Goal: Navigation & Orientation: Understand site structure

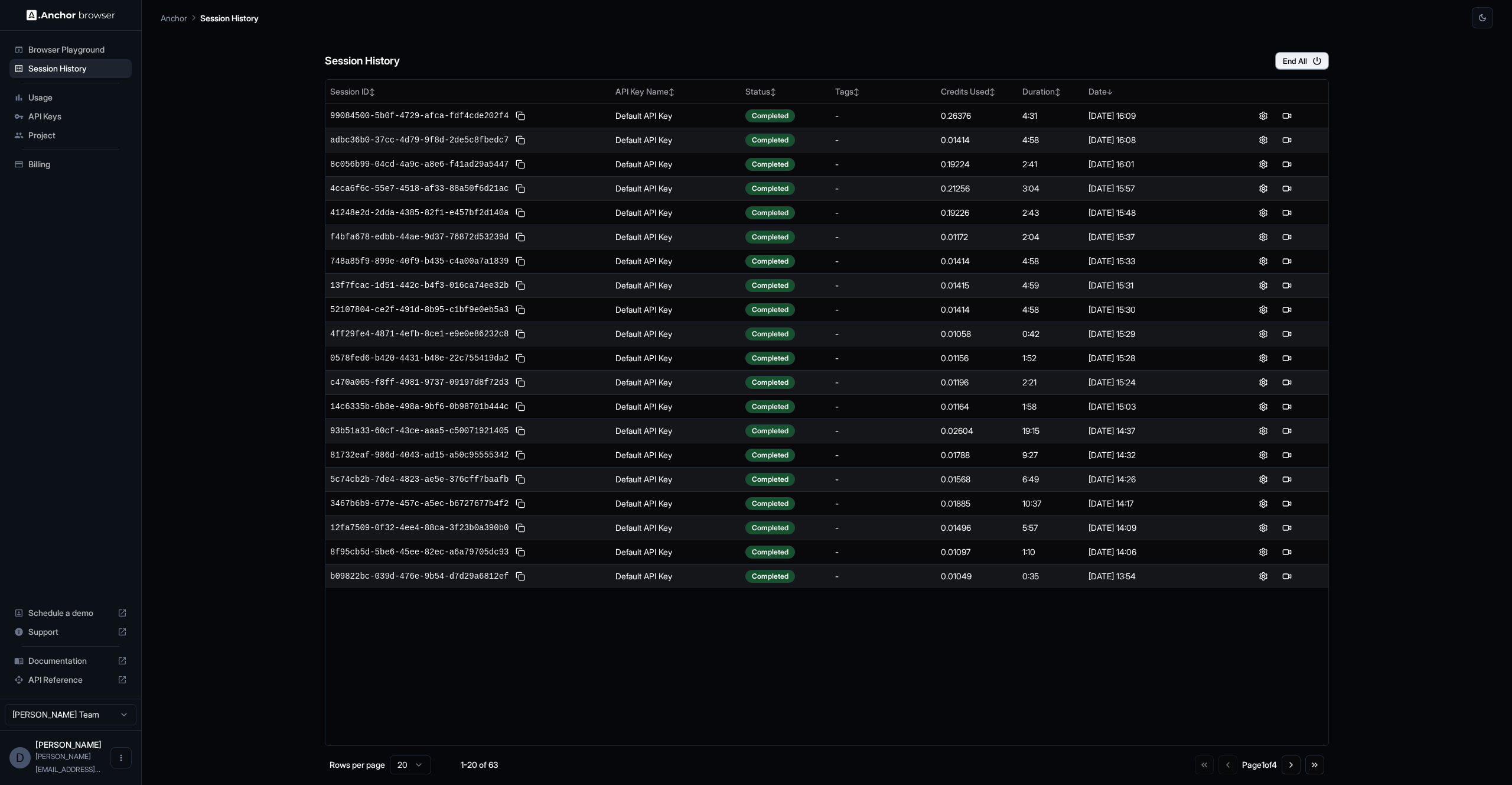
click at [75, 134] on span "Project" at bounding box center [78, 135] width 98 height 12
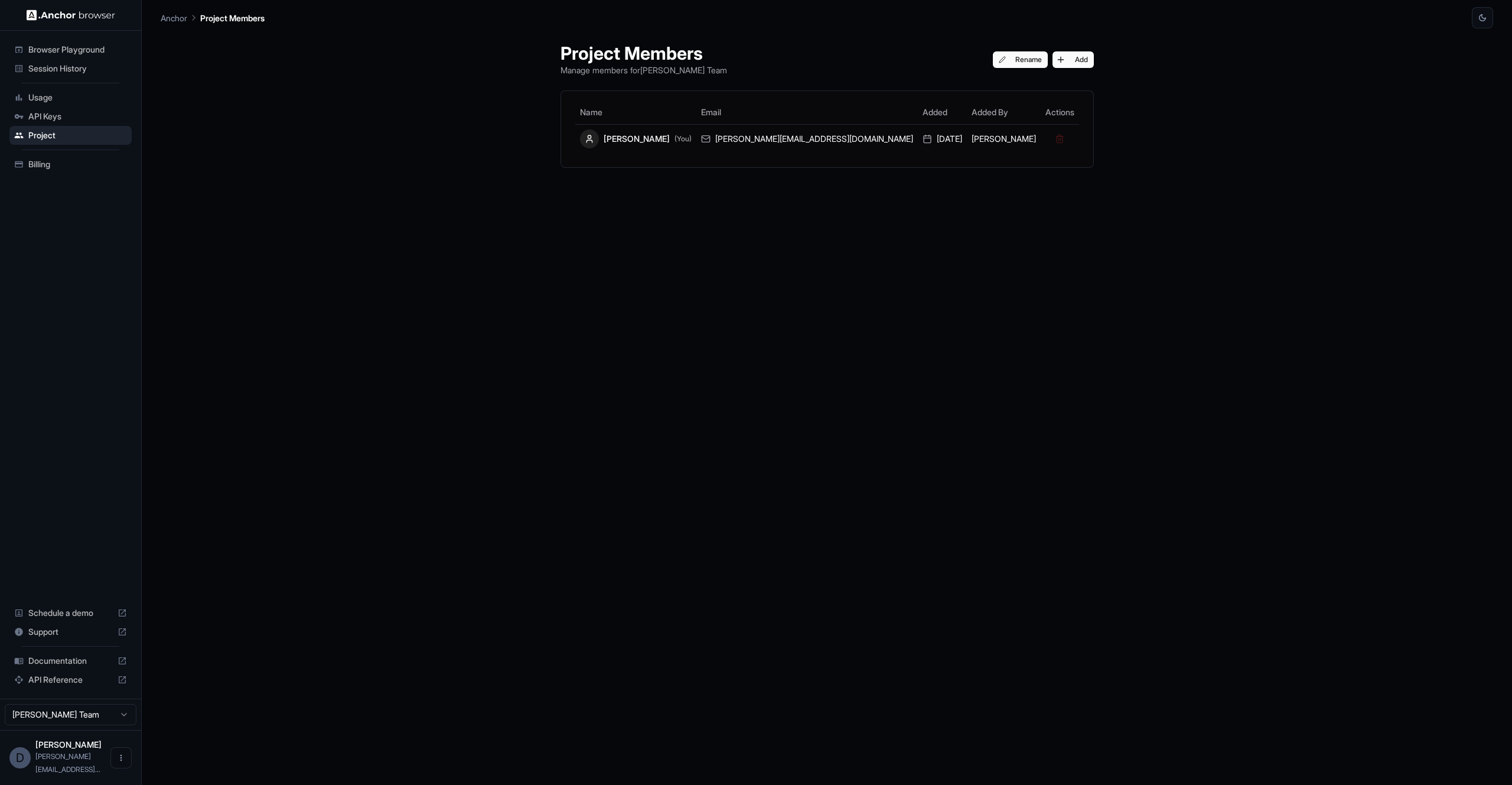
click at [85, 96] on span "Usage" at bounding box center [78, 98] width 98 height 12
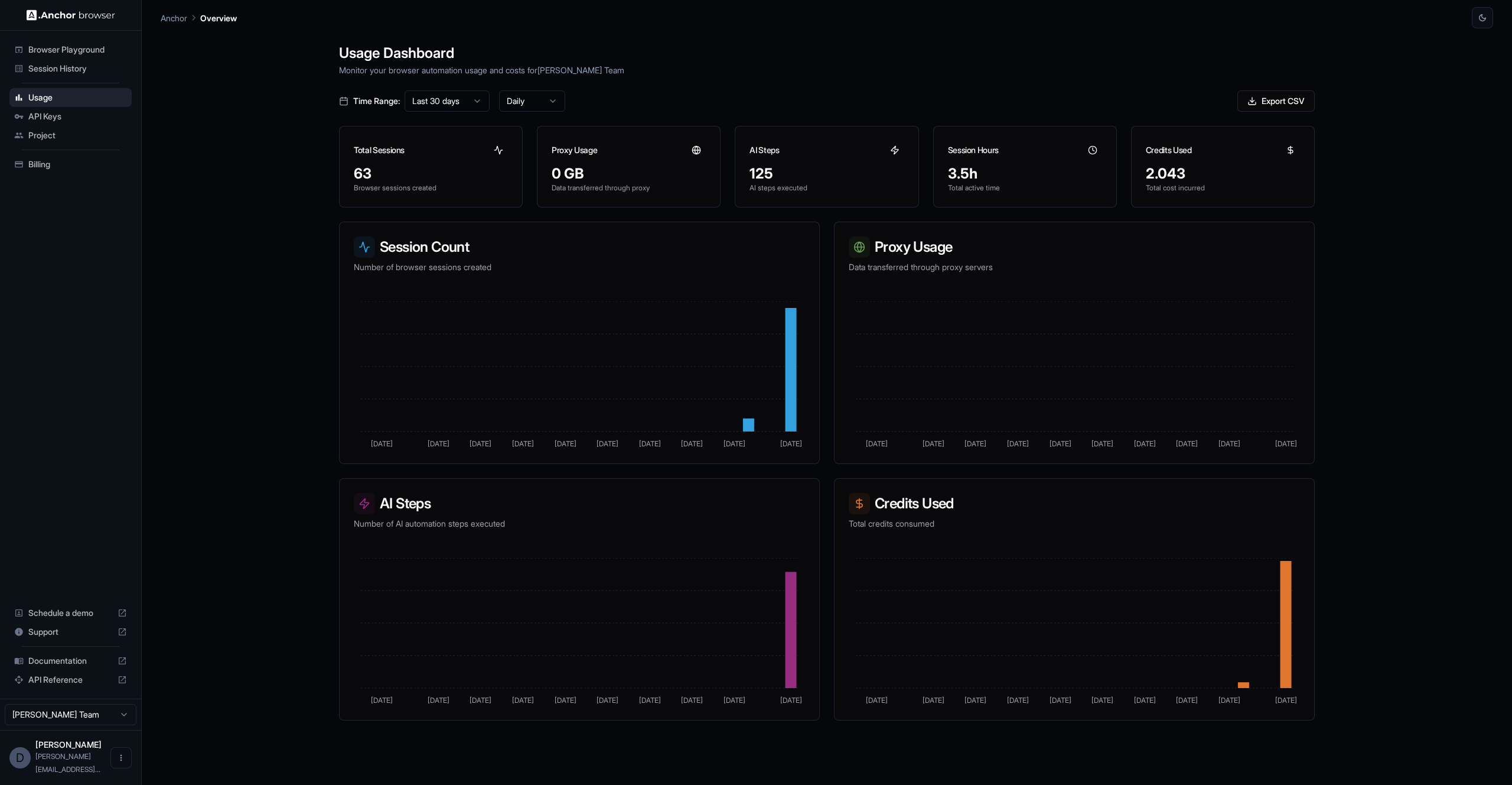
click at [61, 121] on span "API Keys" at bounding box center [78, 117] width 98 height 12
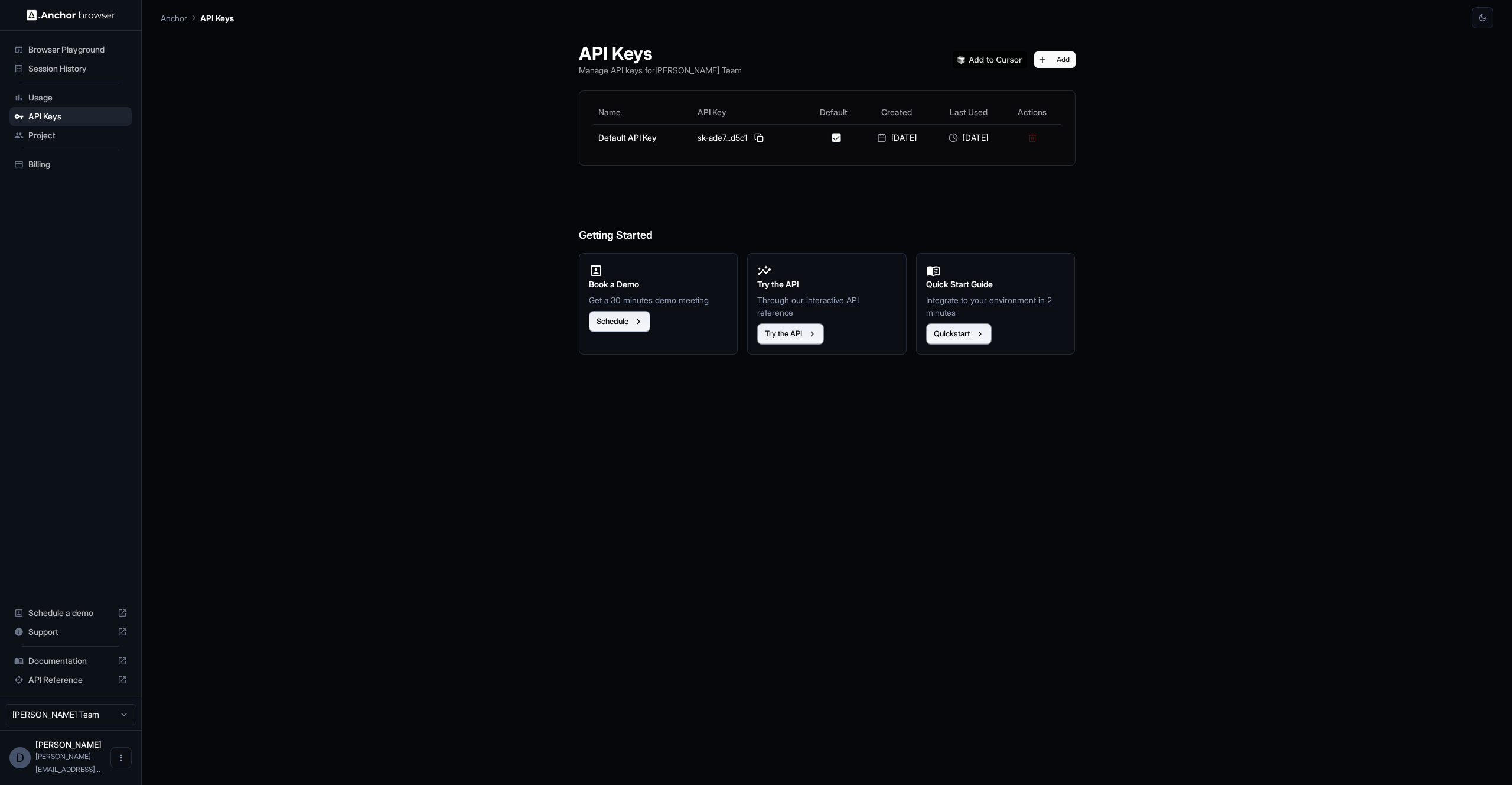
click at [86, 61] on div "Session History" at bounding box center [71, 69] width 122 height 19
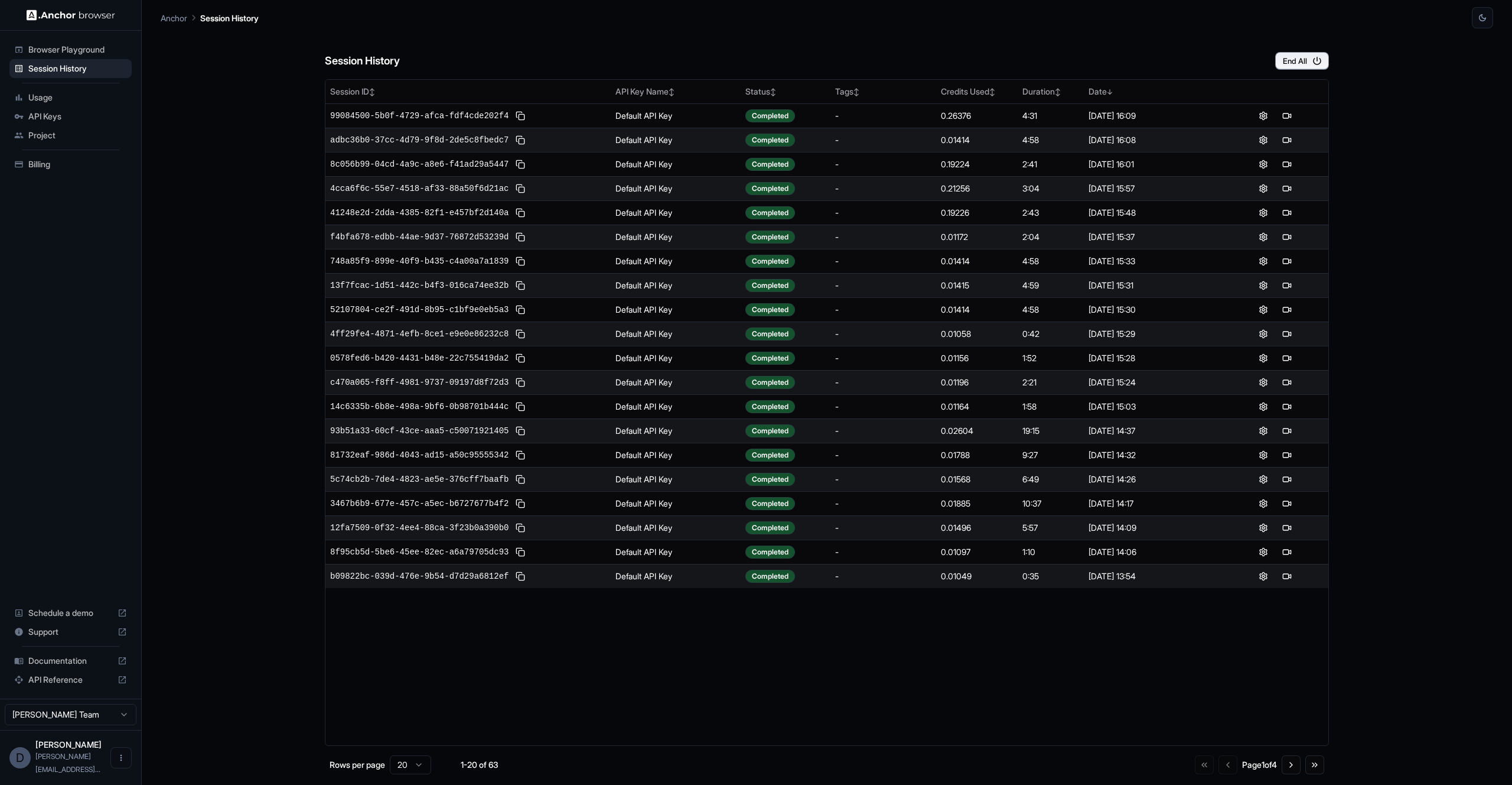
click at [77, 666] on span "Documentation" at bounding box center [71, 660] width 85 height 12
